Goal: Check status: Check status

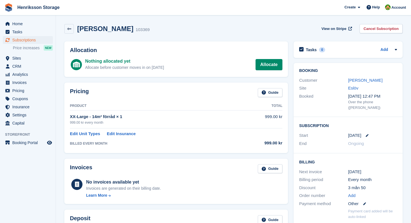
scroll to position [17, 0]
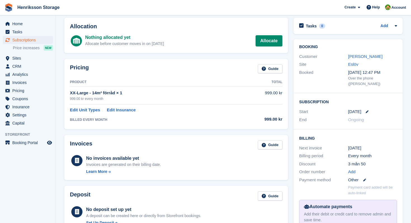
scroll to position [27, 0]
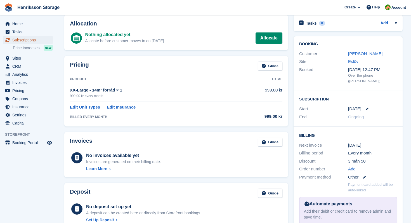
click at [33, 40] on span "Subscriptions" at bounding box center [29, 40] width 34 height 8
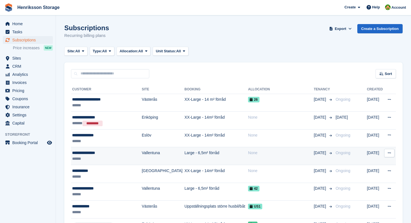
click at [115, 162] on td "**********" at bounding box center [106, 156] width 71 height 18
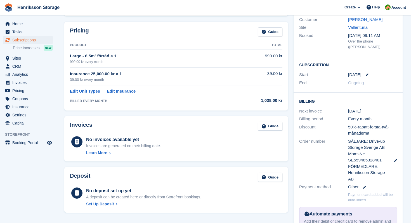
scroll to position [65, 0]
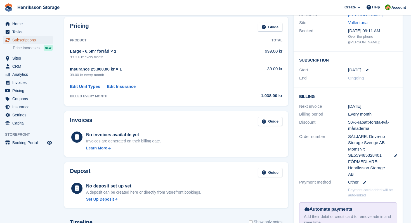
click at [25, 41] on span "Subscriptions" at bounding box center [29, 40] width 34 height 8
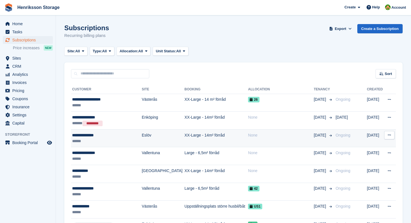
click at [105, 142] on div "******" at bounding box center [105, 141] width 66 height 6
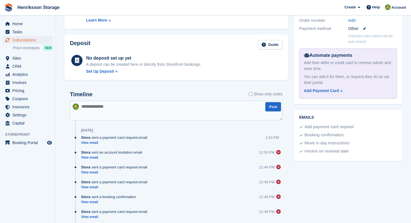
scroll to position [205, 0]
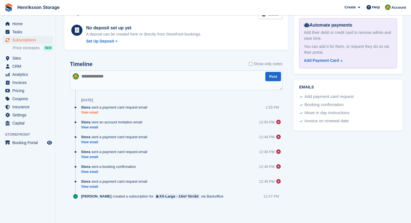
click at [94, 114] on link "View email" at bounding box center [115, 112] width 69 height 5
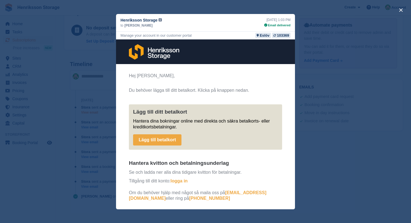
scroll to position [0, 0]
click at [64, 156] on div "close" at bounding box center [205, 111] width 411 height 223
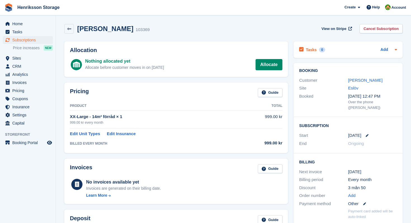
click at [396, 48] on icon at bounding box center [395, 49] width 4 height 4
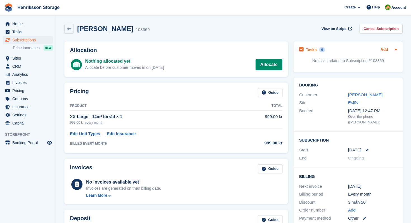
click at [387, 48] on link "Add" at bounding box center [384, 50] width 8 height 6
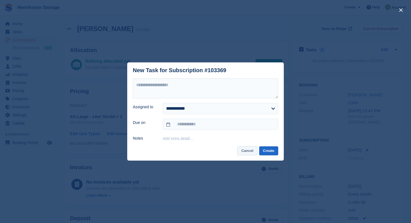
click at [248, 151] on button "Cancel" at bounding box center [247, 150] width 20 height 9
